Goal: Transaction & Acquisition: Purchase product/service

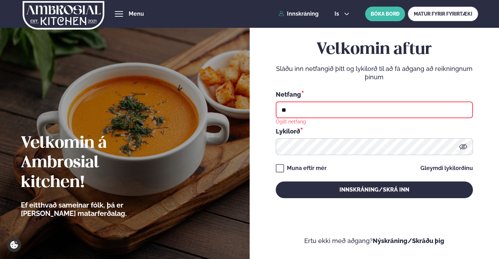
type input "**********"
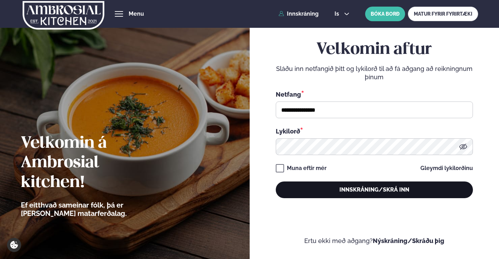
click at [309, 186] on button "Innskráning/Skrá inn" at bounding box center [374, 190] width 197 height 17
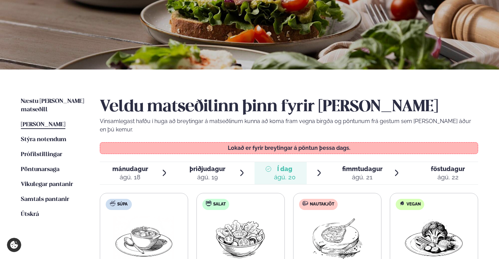
scroll to position [87, 0]
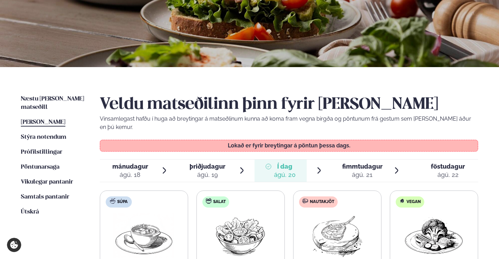
click at [359, 171] on div "ágú. 21" at bounding box center [362, 175] width 40 height 8
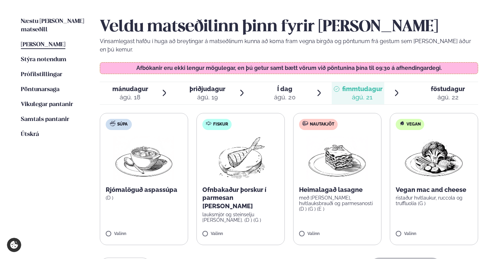
scroll to position [177, 0]
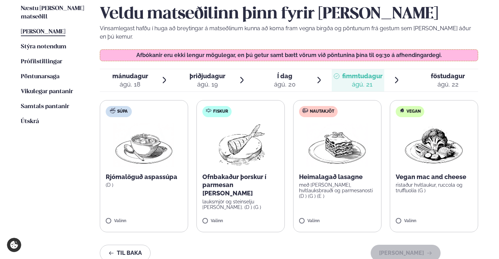
click at [254, 149] on img at bounding box center [241, 145] width 62 height 45
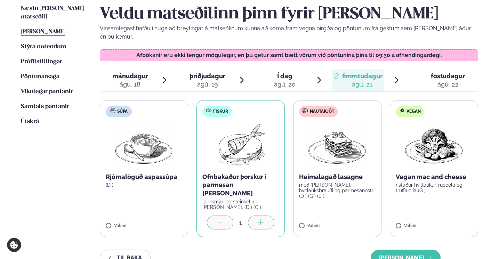
click at [264, 219] on icon at bounding box center [261, 222] width 7 height 7
click at [405, 250] on button "[PERSON_NAME]" at bounding box center [406, 258] width 70 height 17
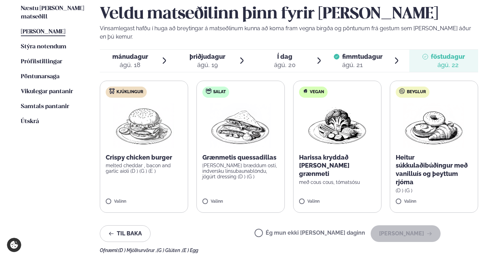
click at [357, 61] on div "ágú. 21" at bounding box center [362, 65] width 40 height 8
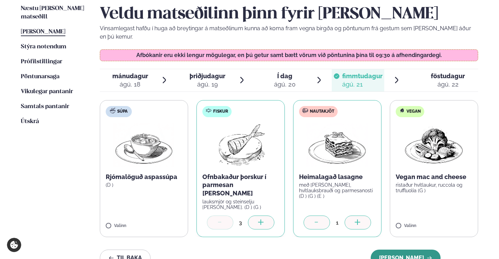
click at [417, 250] on button "[PERSON_NAME]" at bounding box center [406, 258] width 70 height 17
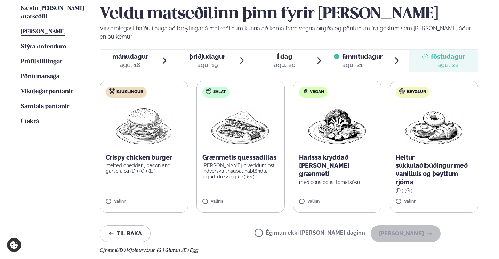
click at [357, 53] on span "fimmtudagur" at bounding box center [362, 56] width 40 height 7
